Goal: Task Accomplishment & Management: Use online tool/utility

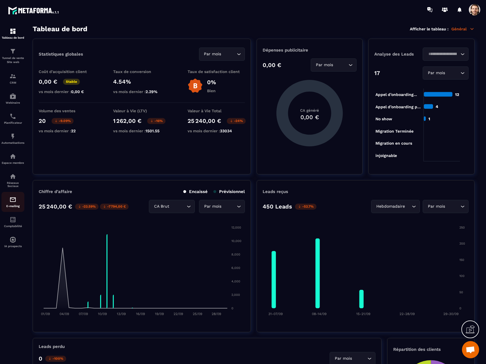
click at [12, 199] on img at bounding box center [12, 199] width 7 height 7
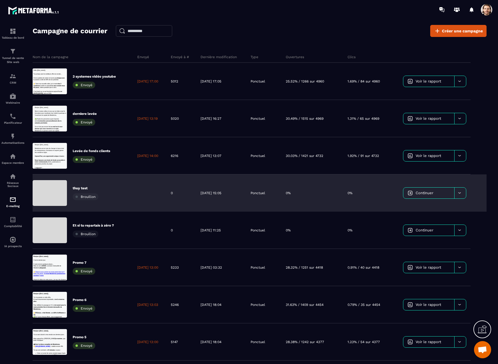
click at [161, 197] on div at bounding box center [149, 192] width 33 height 37
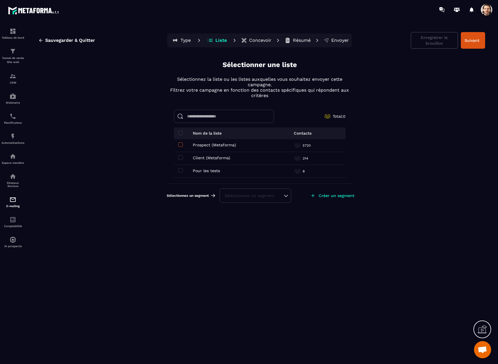
click at [180, 147] on label at bounding box center [180, 145] width 5 height 5
click at [179, 156] on span at bounding box center [180, 157] width 5 height 5
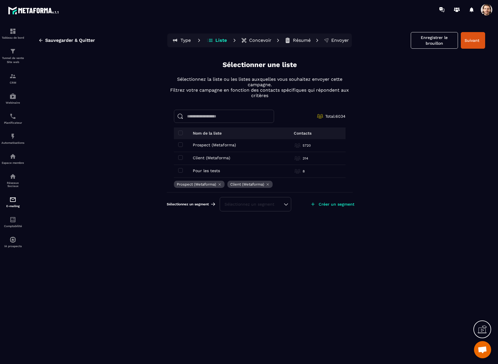
click at [248, 205] on div "Sélectionnez un segment" at bounding box center [256, 204] width 62 height 6
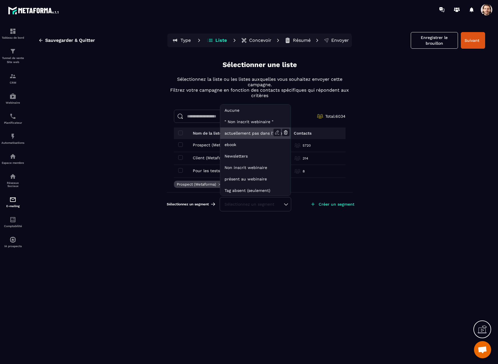
click at [252, 134] on li "actuellement pas dans l'automatisation webinar live" at bounding box center [255, 132] width 70 height 11
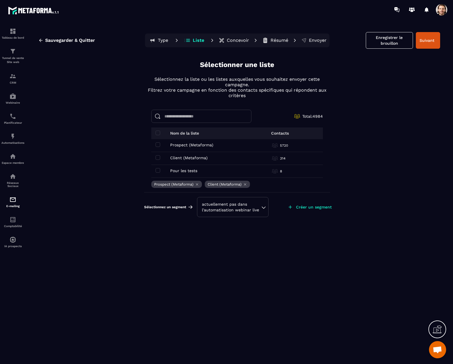
click at [254, 207] on div "actuellement pas dans l'automatisation webinar live" at bounding box center [233, 206] width 62 height 11
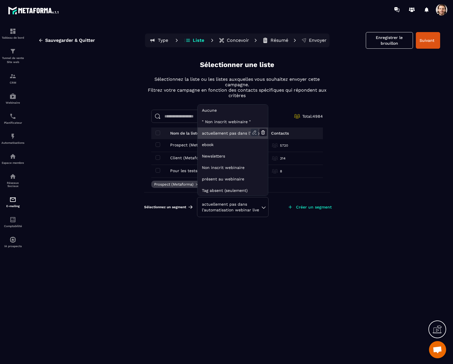
click at [256, 133] on icon at bounding box center [254, 132] width 7 height 7
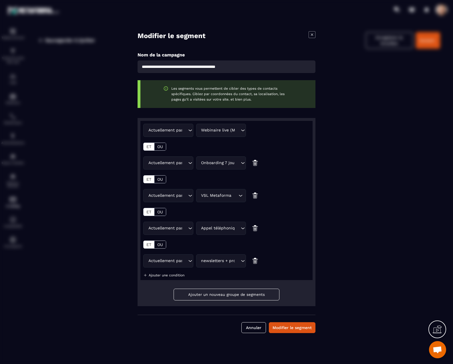
click at [312, 35] on icon "Modal window" at bounding box center [312, 34] width 7 height 7
